Goal: Navigation & Orientation: Find specific page/section

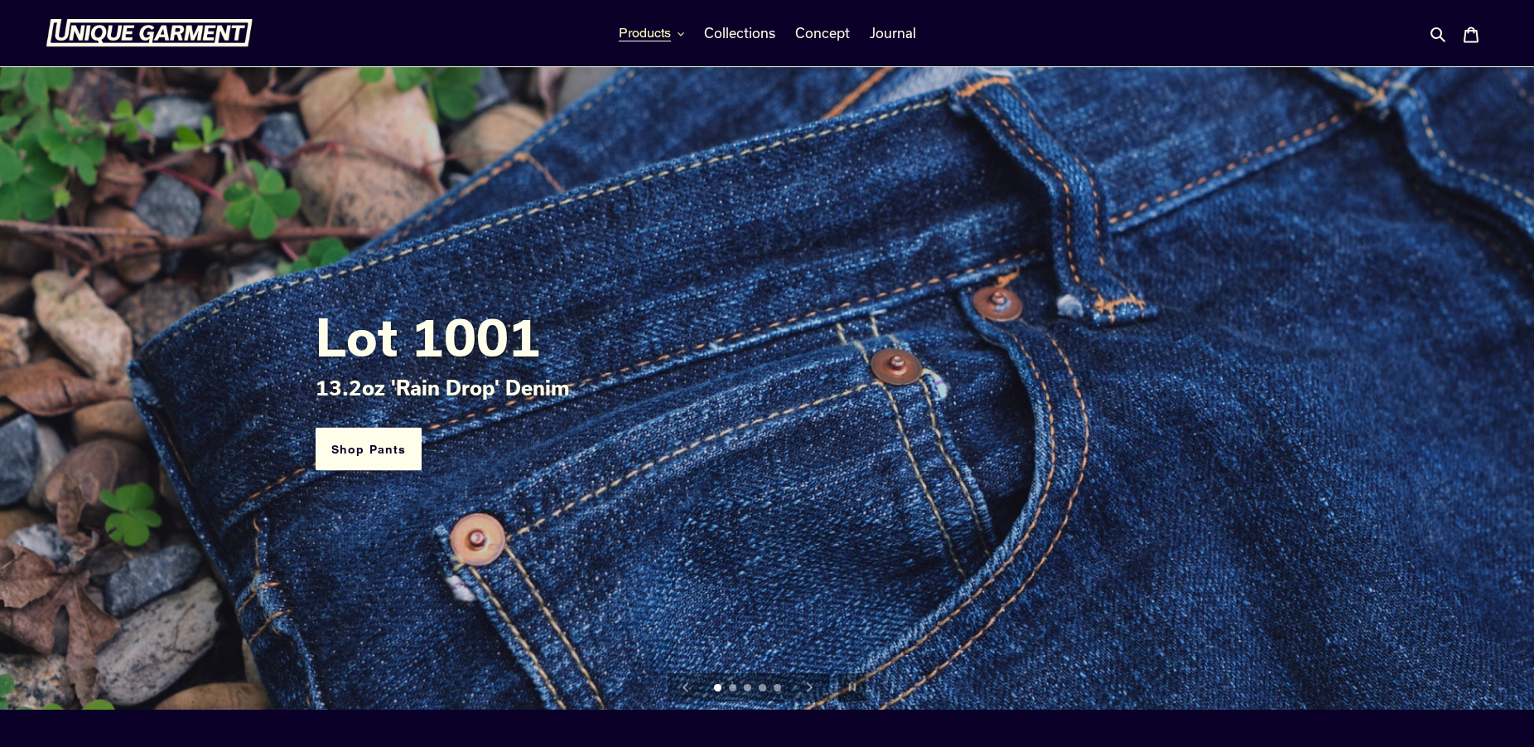
click at [681, 34] on icon "button" at bounding box center [681, 34] width 7 height 7
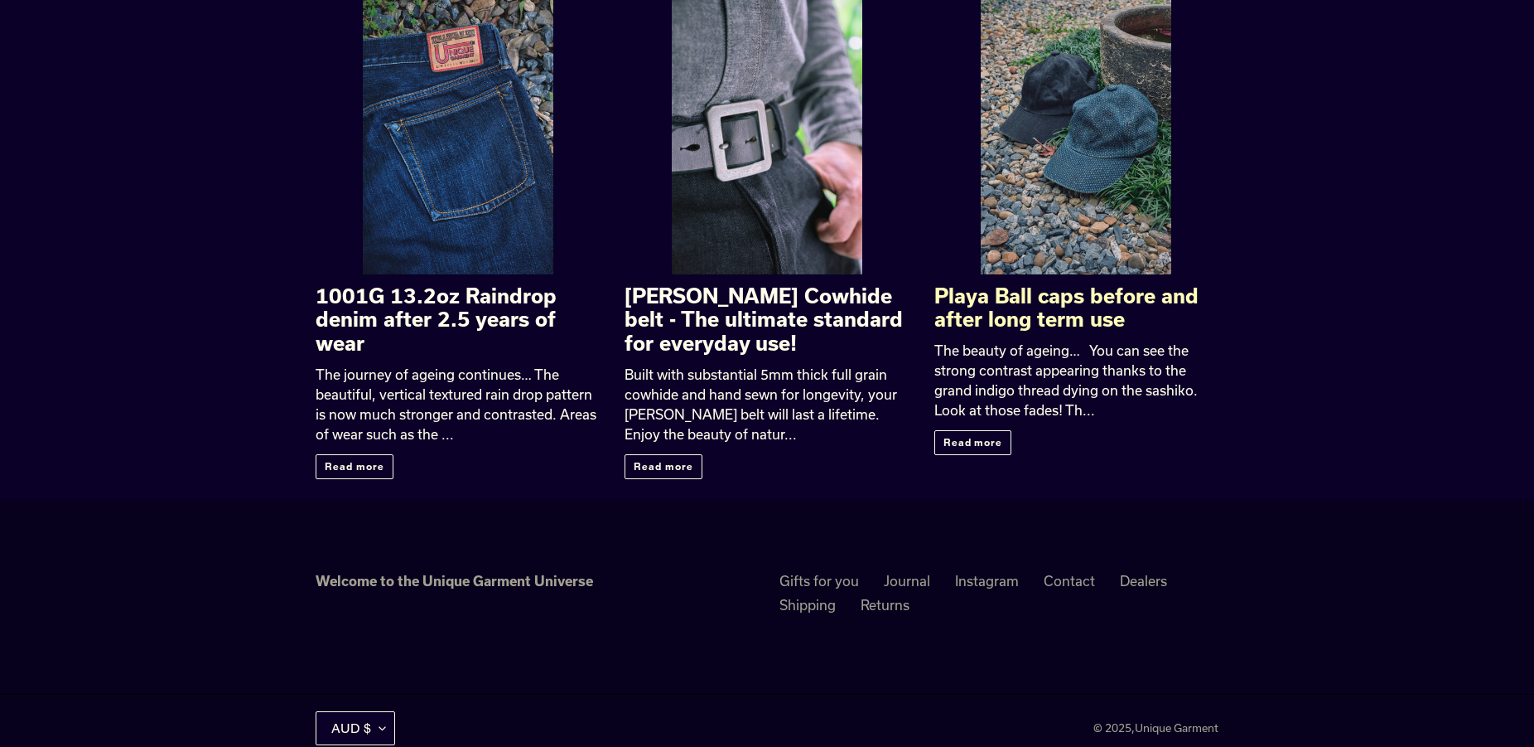
scroll to position [2640, 0]
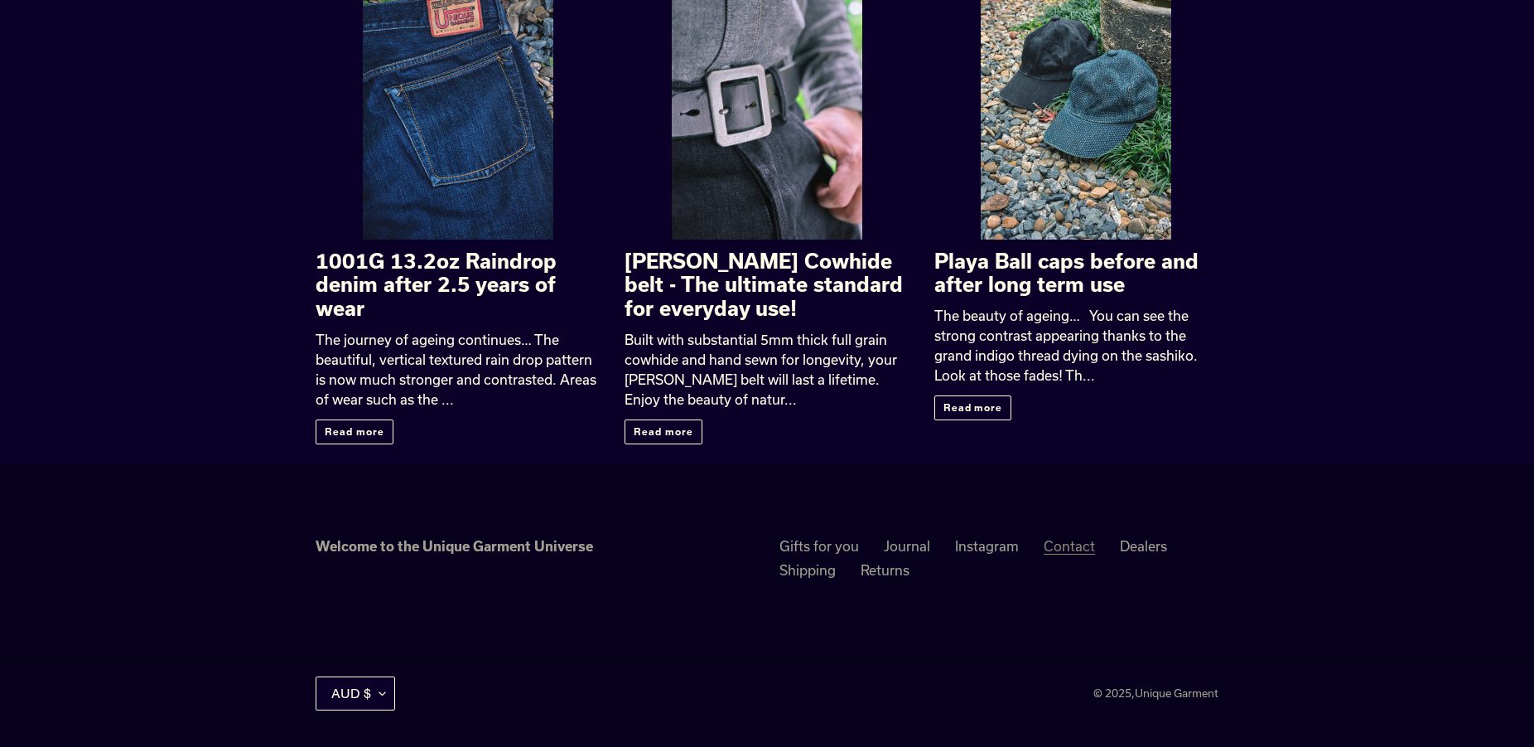
click at [1083, 547] on link "Contact" at bounding box center [1069, 546] width 51 height 17
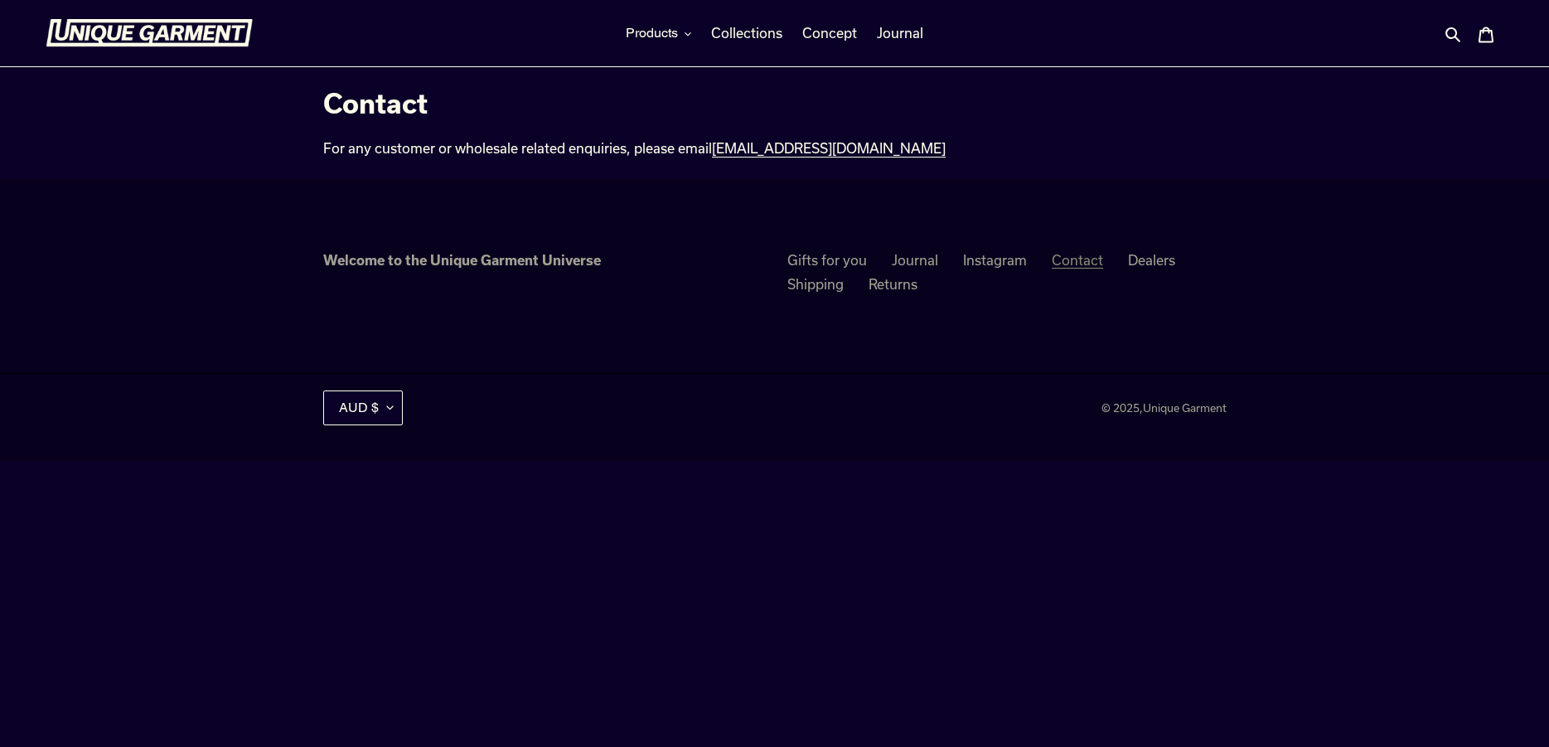
click at [1091, 262] on link "Contact" at bounding box center [1076, 260] width 51 height 17
click at [903, 33] on span "Journal" at bounding box center [900, 33] width 46 height 17
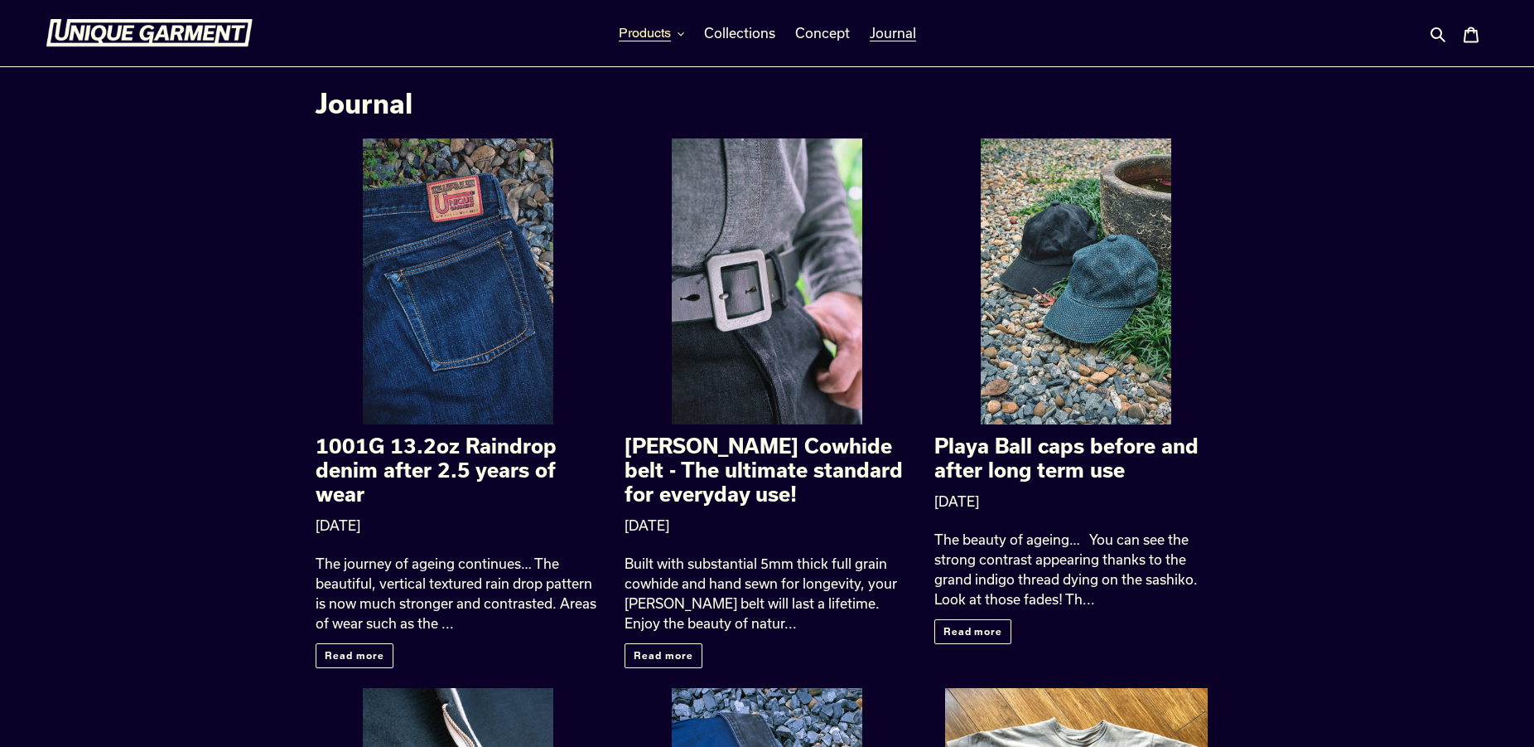
click at [677, 33] on button "Products" at bounding box center [652, 33] width 82 height 25
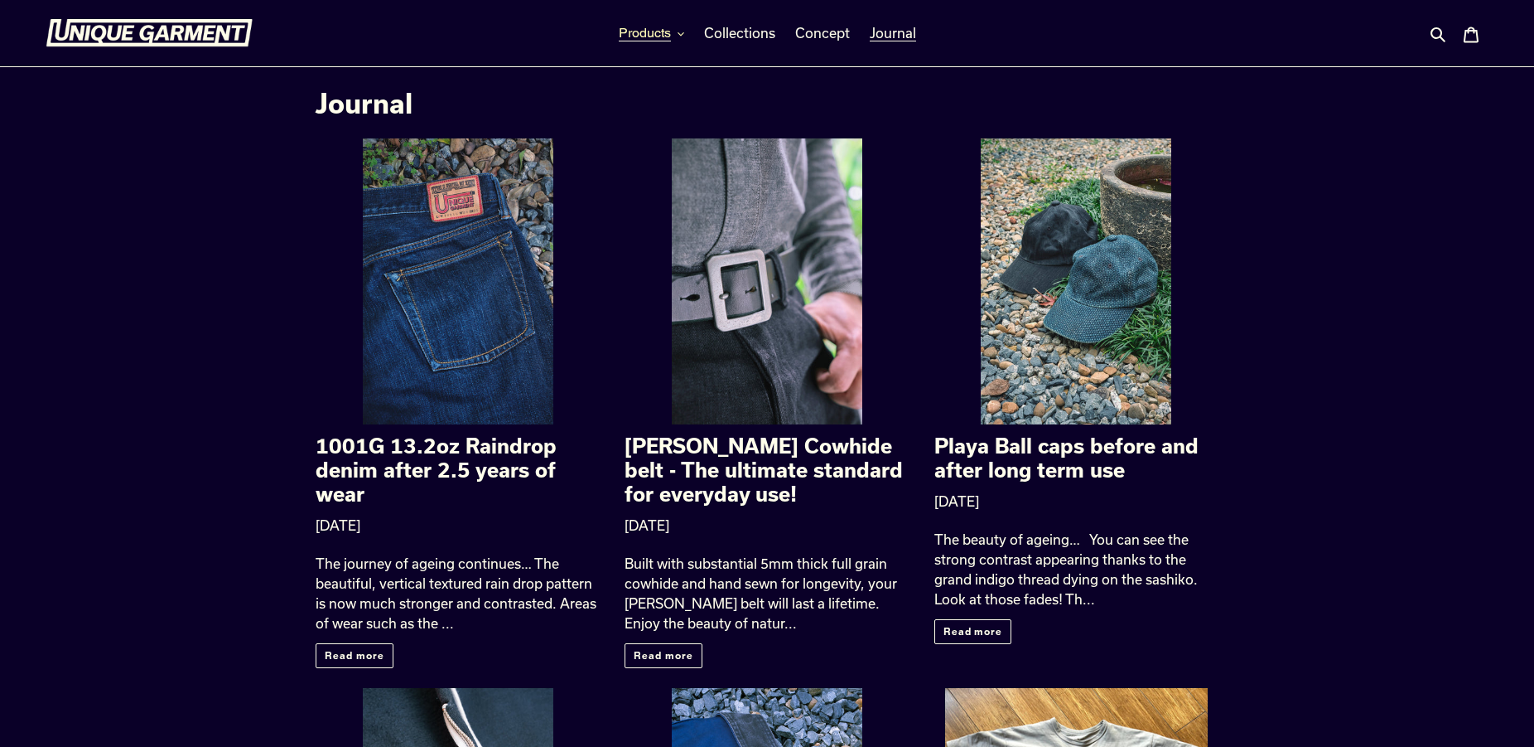
click at [640, 36] on span "Products" at bounding box center [645, 33] width 52 height 17
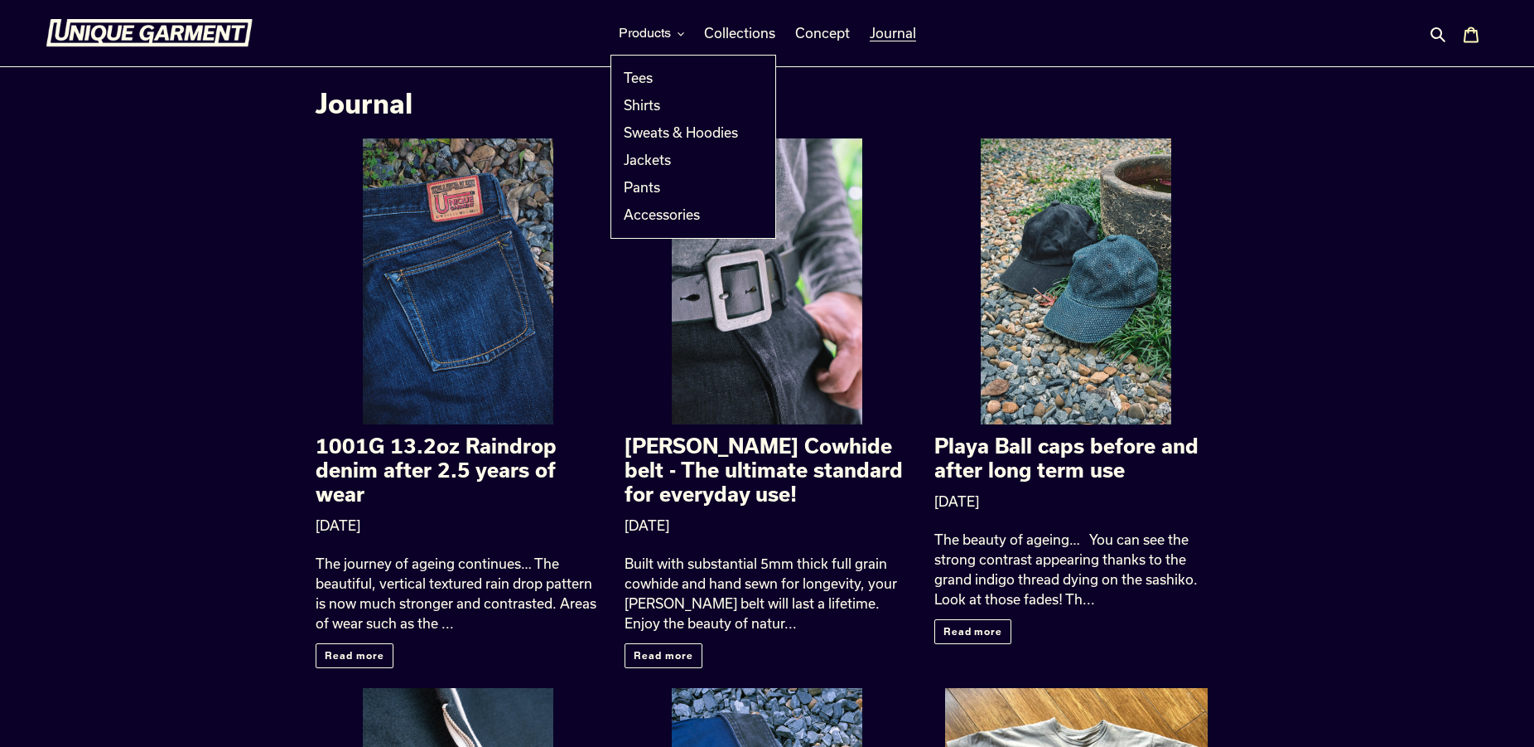
click at [1469, 35] on icon at bounding box center [1471, 35] width 17 height 17
